Goal: Task Accomplishment & Management: Manage account settings

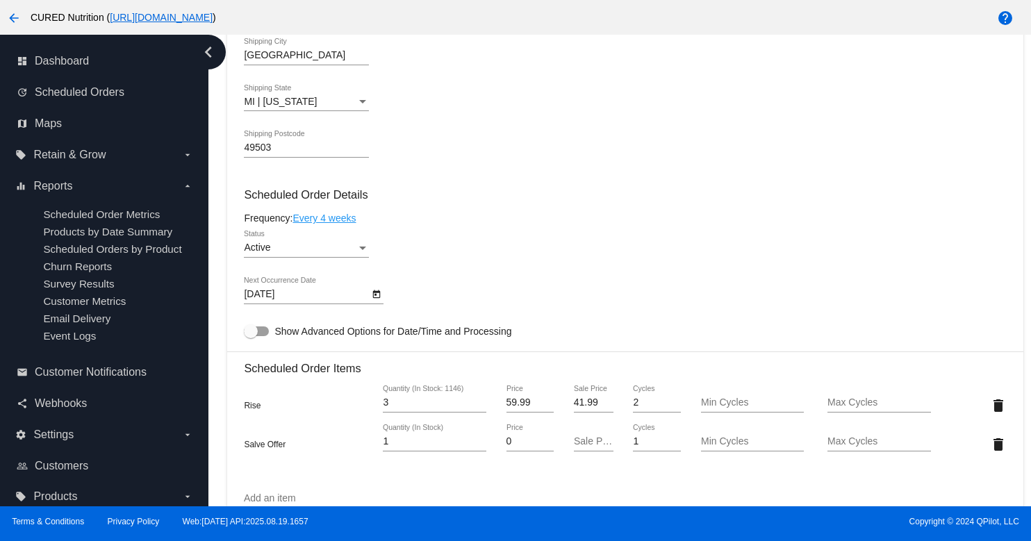
scroll to position [1295, 0]
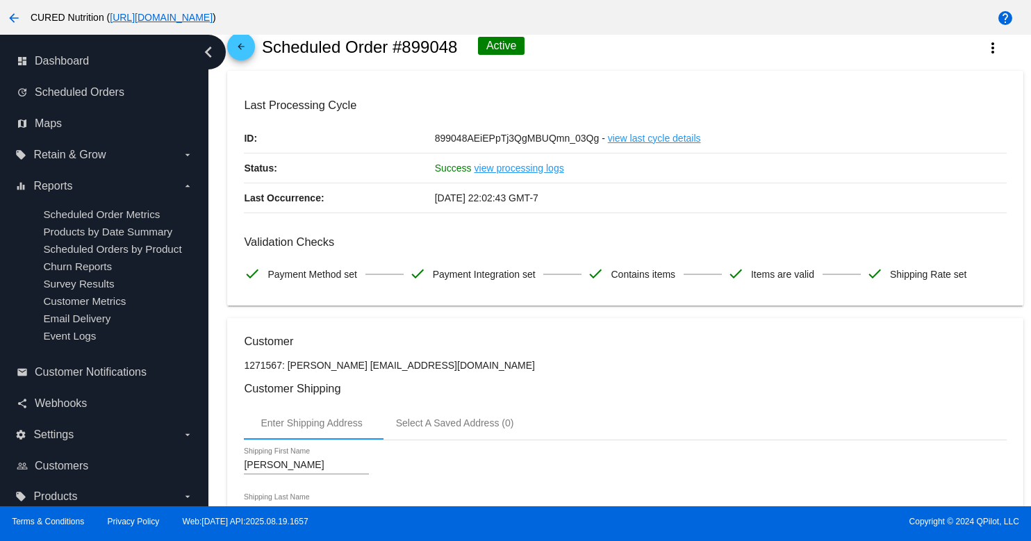
scroll to position [0, 0]
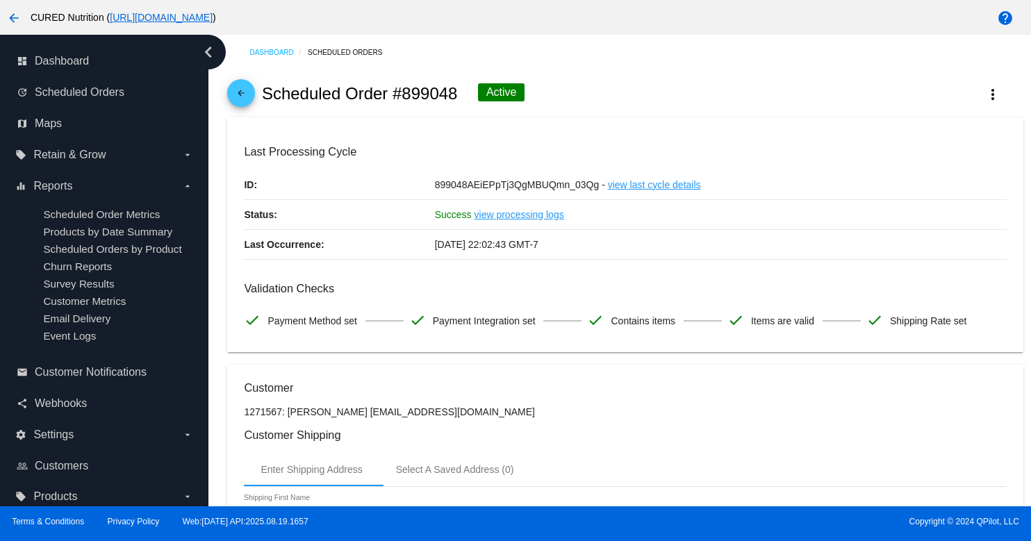
click at [246, 95] on mat-icon "arrow_back" at bounding box center [241, 96] width 17 height 17
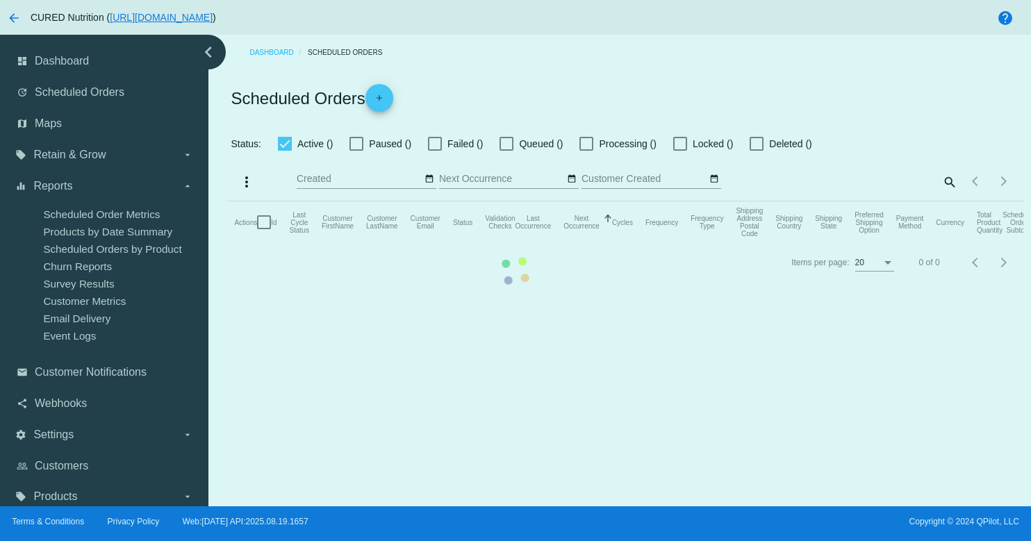
checkbox input "true"
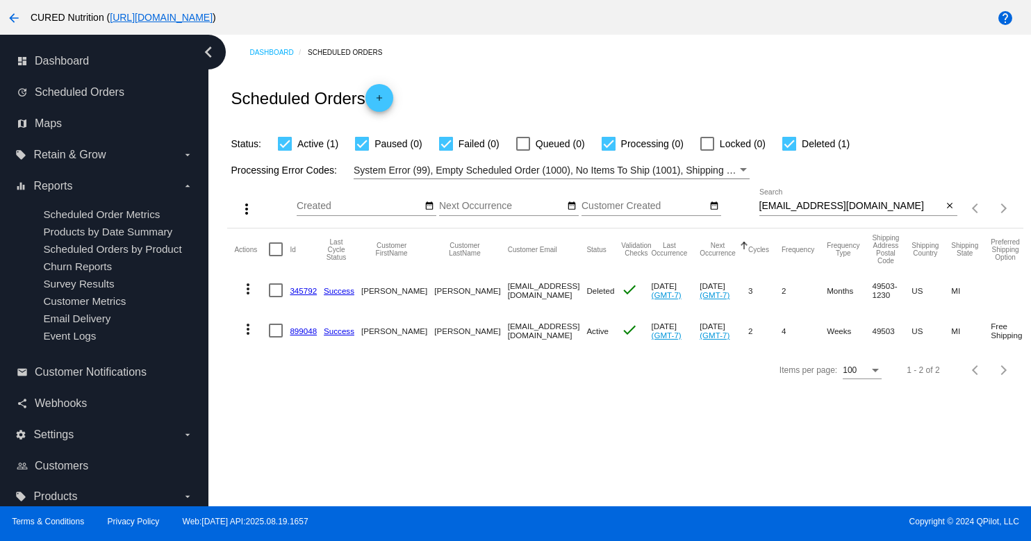
click at [841, 206] on input "[EMAIL_ADDRESS][DOMAIN_NAME]" at bounding box center [850, 206] width 183 height 11
click at [841, 212] on input "[EMAIL_ADDRESS][DOMAIN_NAME]" at bounding box center [850, 206] width 183 height 11
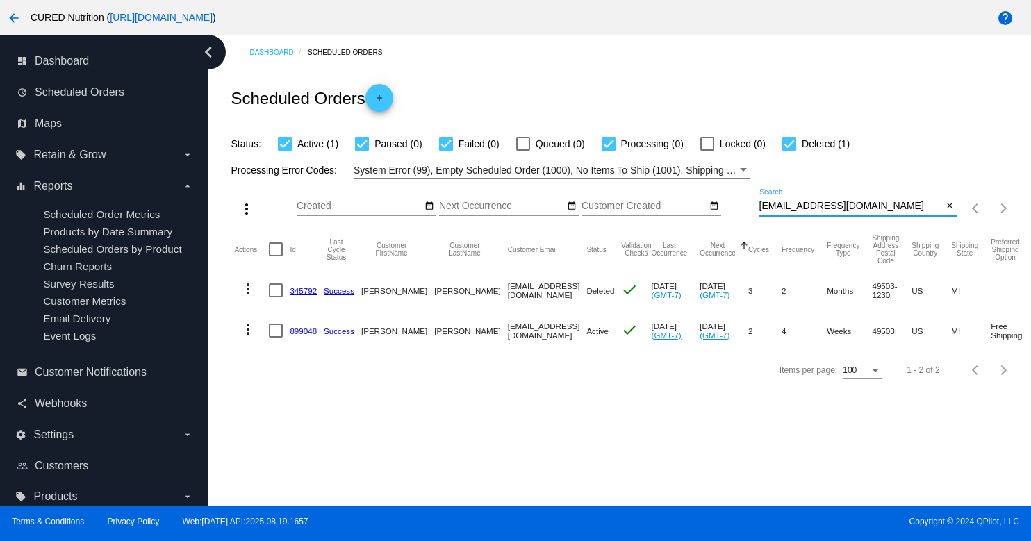
click at [841, 212] on input "[EMAIL_ADDRESS][DOMAIN_NAME]" at bounding box center [850, 206] width 183 height 11
paste input "ppjrmsw@ao"
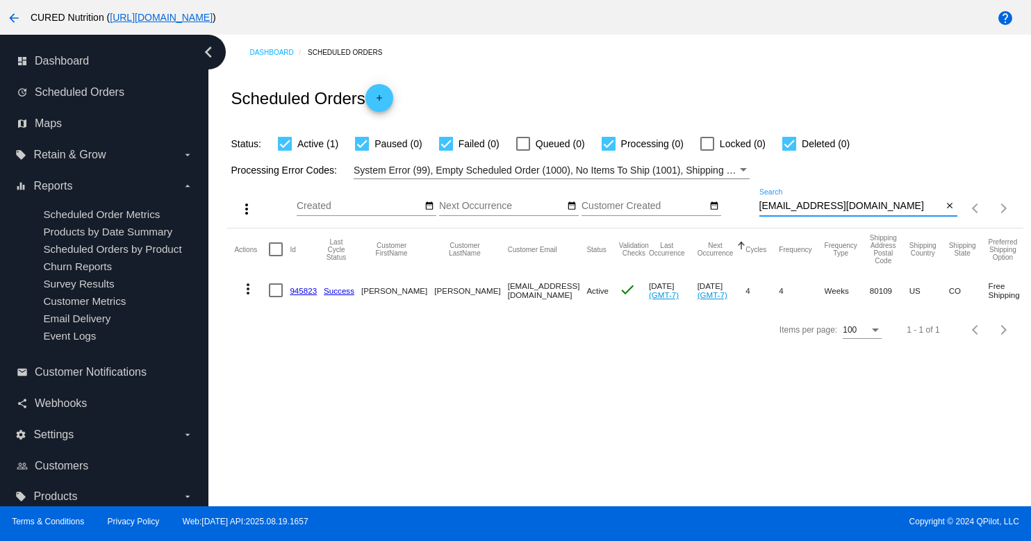
type input "[EMAIL_ADDRESS][DOMAIN_NAME]"
click at [309, 293] on link "945823" at bounding box center [303, 290] width 27 height 9
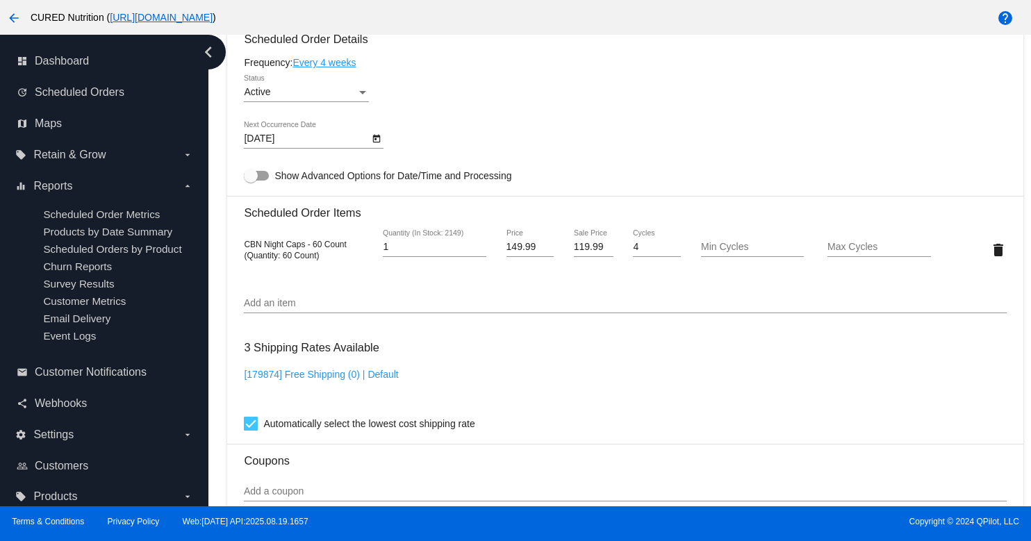
scroll to position [847, 0]
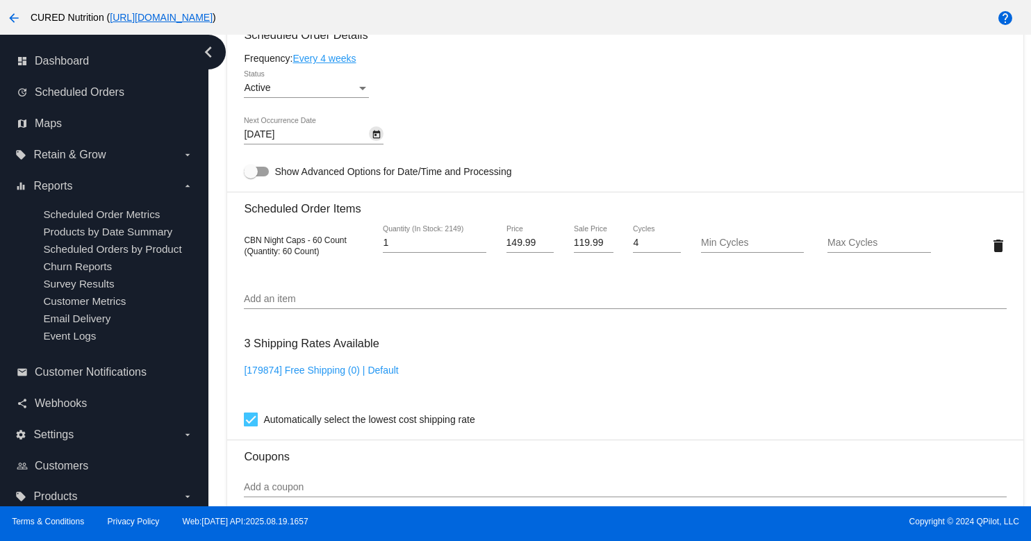
click at [373, 139] on icon "Open calendar" at bounding box center [377, 135] width 8 height 8
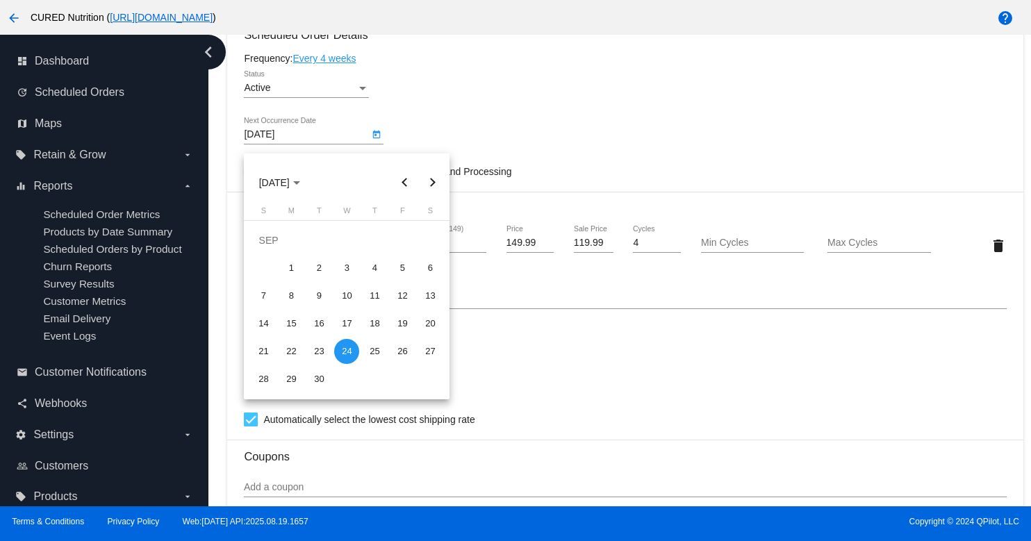
click at [435, 179] on button "Next month" at bounding box center [432, 183] width 28 height 28
click at [351, 316] on div "22" at bounding box center [346, 323] width 25 height 25
type input "[DATE]"
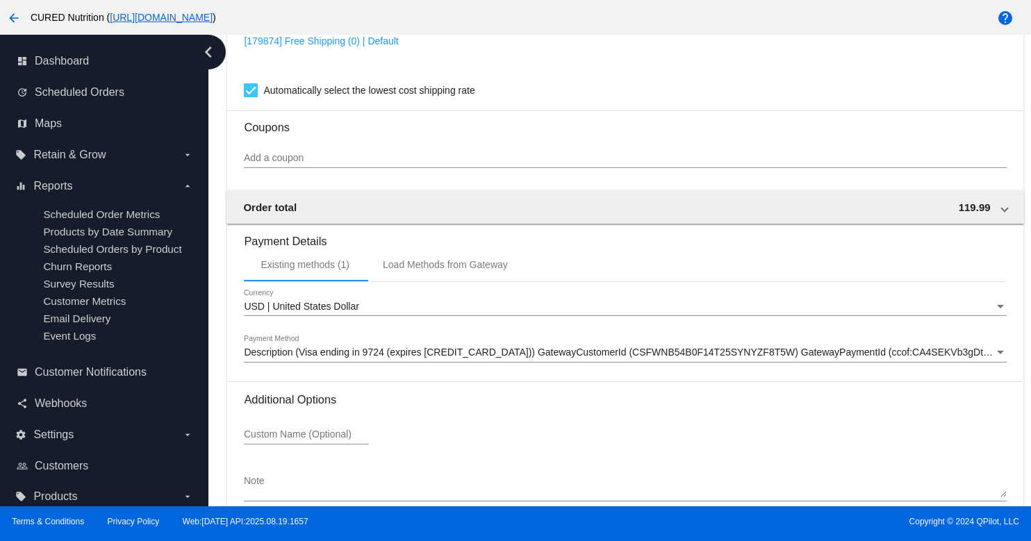
scroll to position [1260, 0]
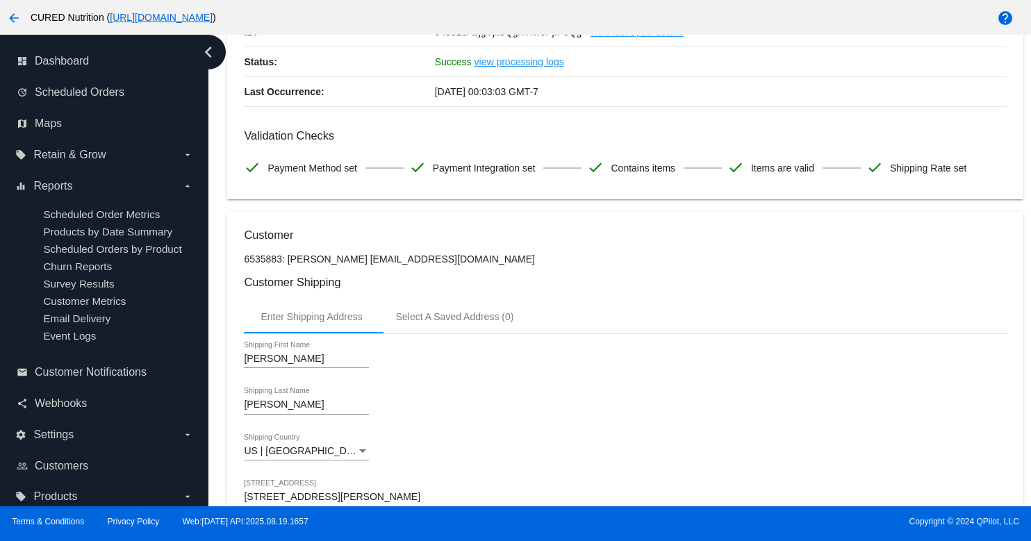
scroll to position [0, 0]
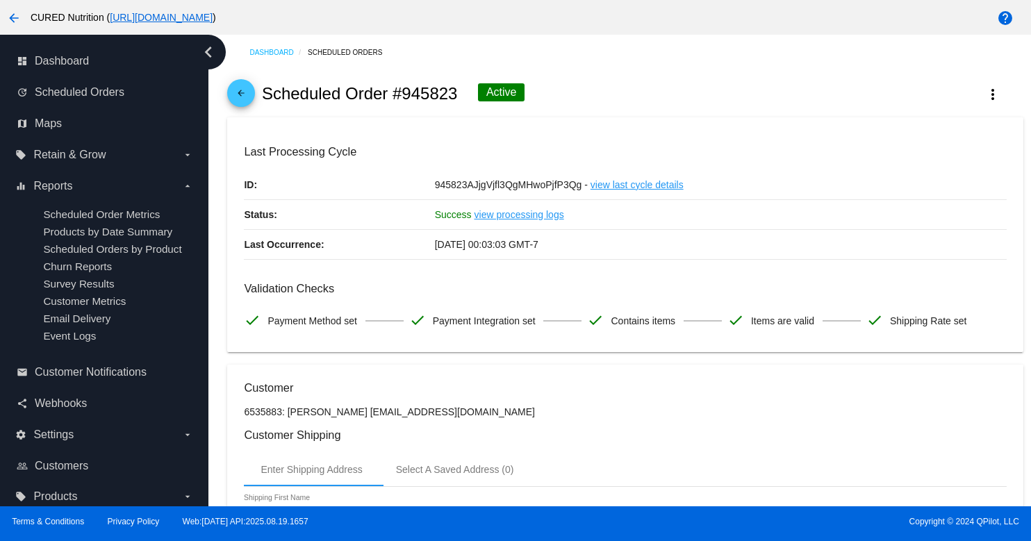
click at [233, 88] on span "arrow_back" at bounding box center [241, 96] width 17 height 34
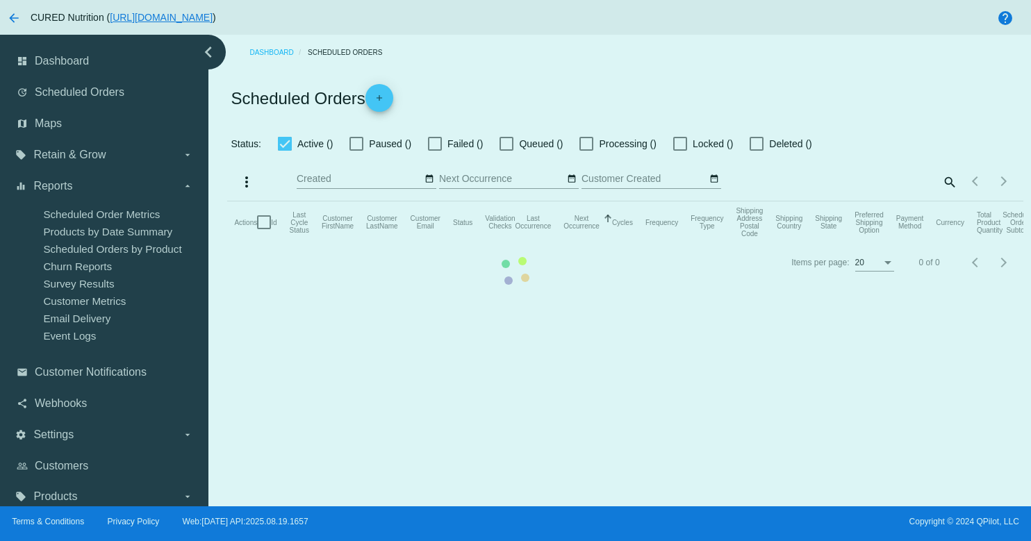
checkbox input "true"
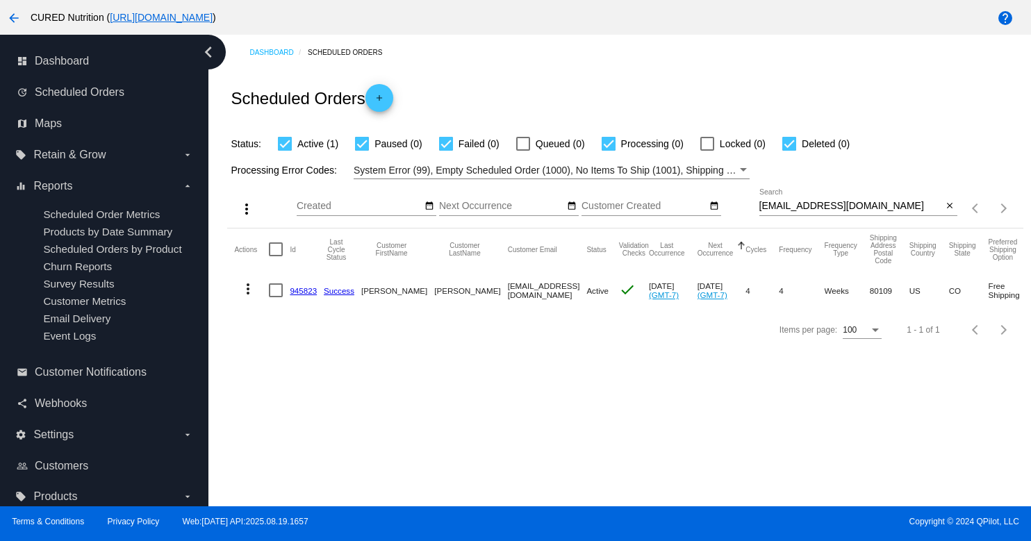
click at [829, 207] on input "[EMAIL_ADDRESS][DOMAIN_NAME]" at bounding box center [850, 206] width 183 height 11
paste input "jodeebielstein@gmai"
click at [801, 205] on input "[EMAIL_ADDRESS][DOMAIN_NAME]" at bounding box center [850, 206] width 183 height 11
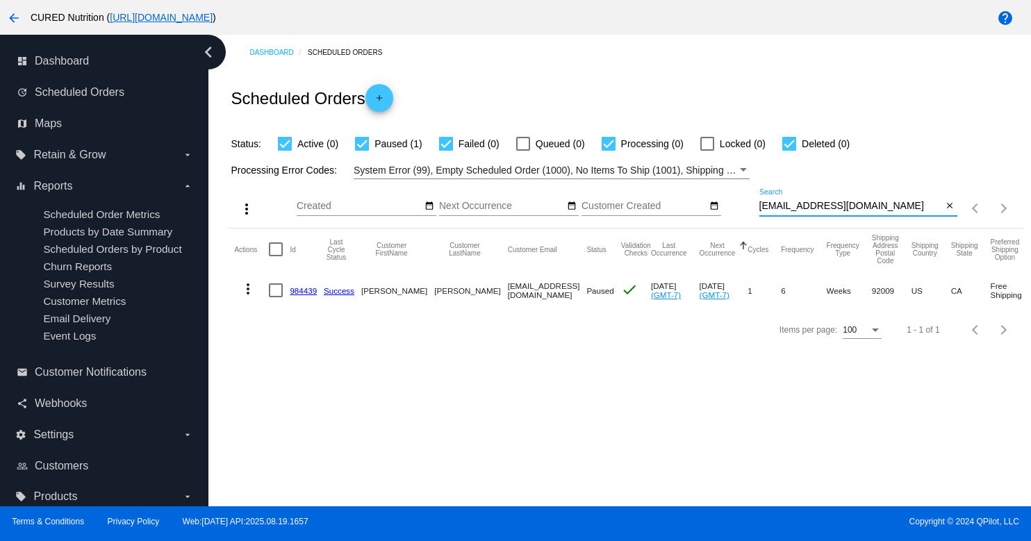
click at [801, 205] on input "[EMAIL_ADDRESS][DOMAIN_NAME]" at bounding box center [850, 206] width 183 height 11
click at [798, 209] on input "[EMAIL_ADDRESS][DOMAIN_NAME]" at bounding box center [850, 206] width 183 height 11
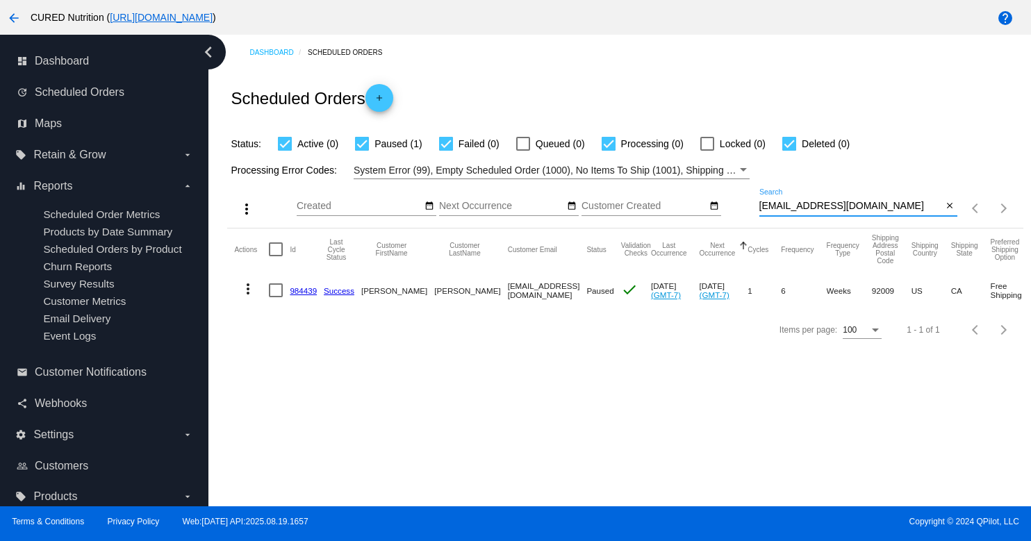
paste input "aubrianneboseman@hot"
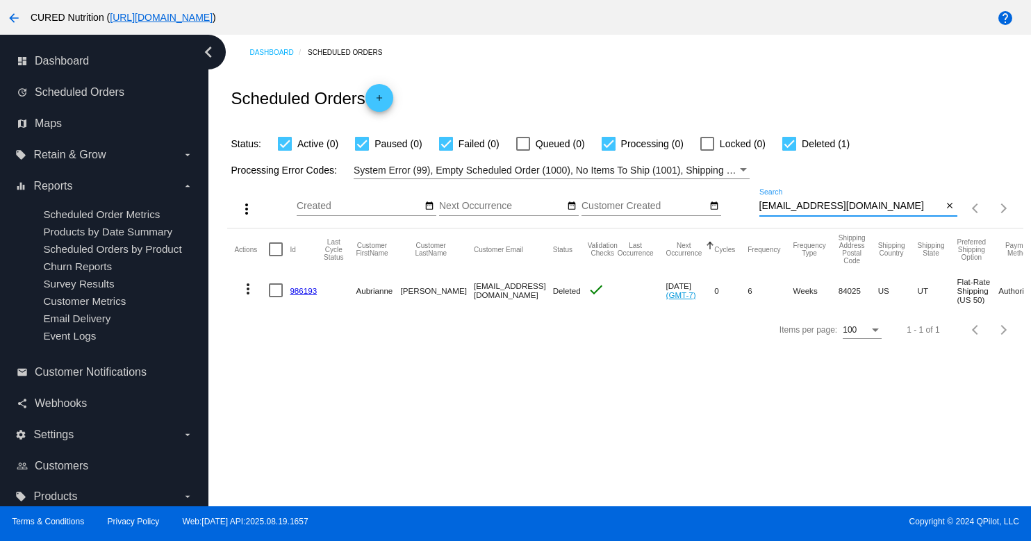
type input "[EMAIL_ADDRESS][DOMAIN_NAME]"
